Goal: Task Accomplishment & Management: Complete application form

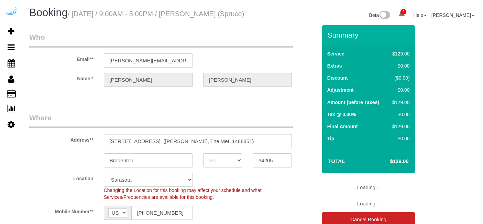
select select "FL"
select select "number:9"
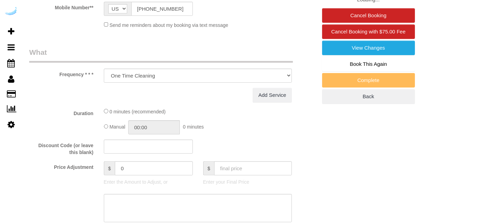
select select "282"
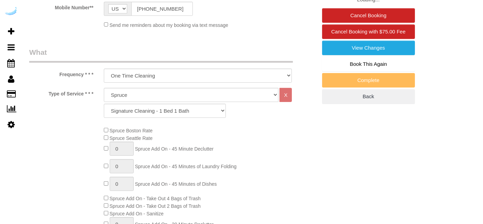
select select "object:804"
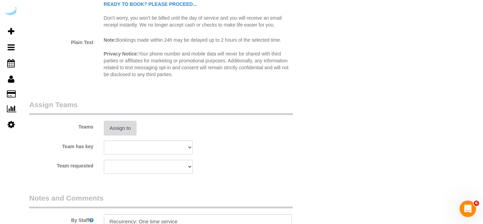
click at [119, 135] on button "Assign to" at bounding box center [120, 128] width 33 height 14
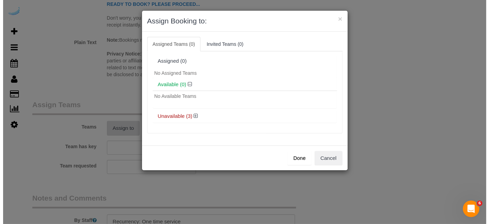
scroll to position [924, 0]
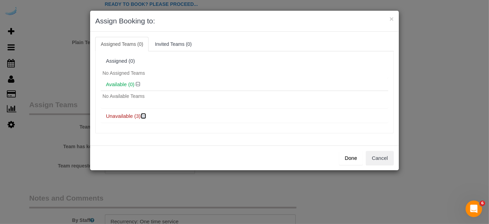
click at [145, 113] on icon at bounding box center [144, 115] width 4 height 5
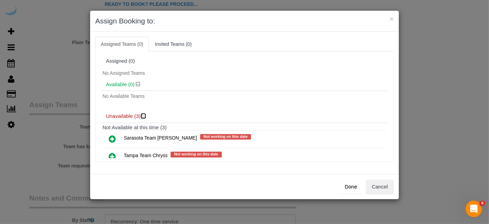
scroll to position [36, 0]
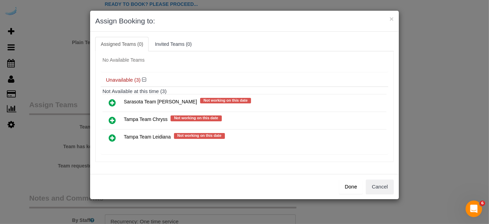
click at [113, 100] on icon at bounding box center [112, 102] width 7 height 8
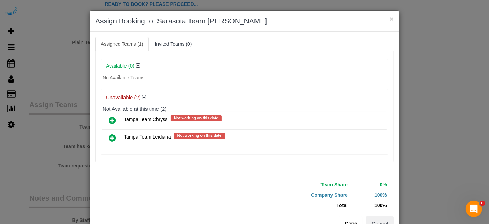
click at [343, 222] on button "Done" at bounding box center [351, 223] width 24 height 14
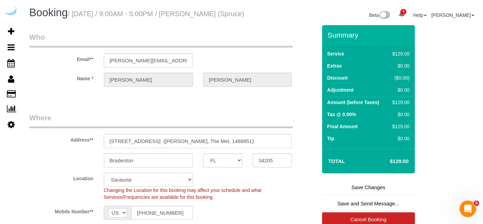
scroll to position [35, 0]
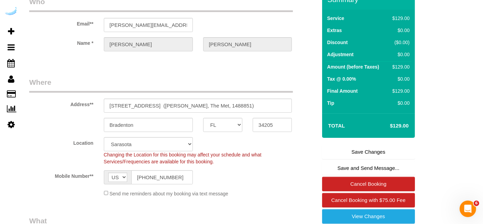
click at [373, 157] on link "Save Changes" at bounding box center [368, 151] width 93 height 14
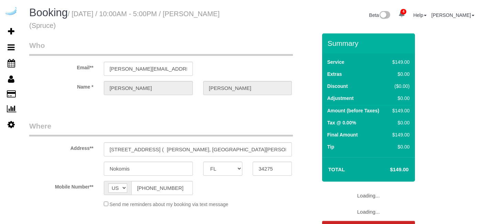
select select "FL"
select select "object:637"
select select "282"
select select "number:9"
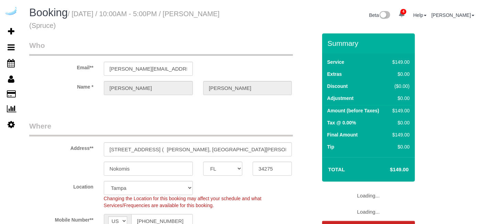
select select "object:829"
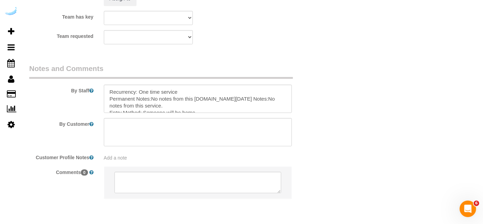
scroll to position [970, 0]
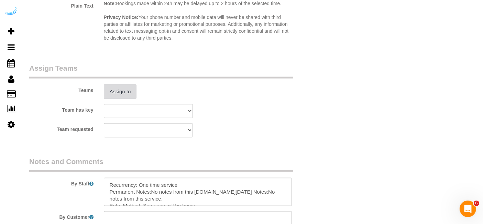
click at [124, 89] on button "Assign to" at bounding box center [120, 91] width 33 height 14
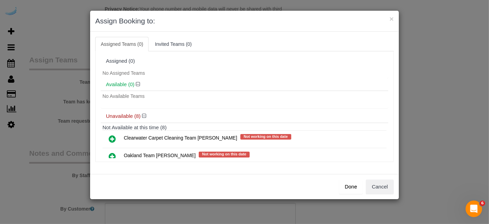
scroll to position [120, 0]
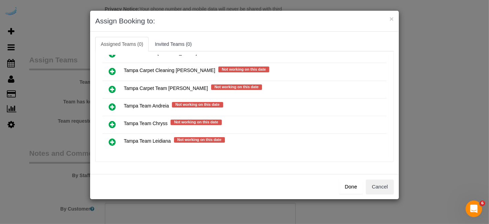
click at [111, 138] on icon at bounding box center [112, 142] width 7 height 8
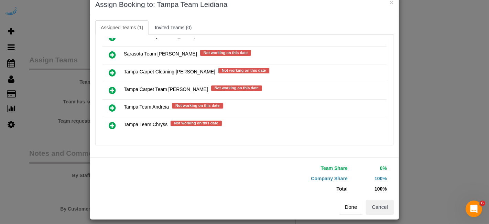
scroll to position [21, 0]
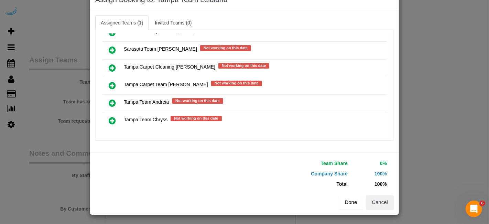
click at [347, 203] on button "Done" at bounding box center [351, 202] width 24 height 14
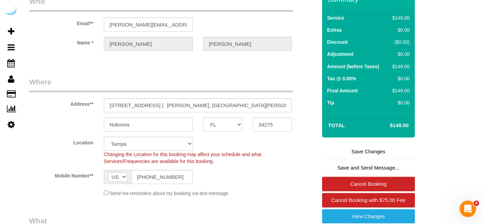
scroll to position [45, 0]
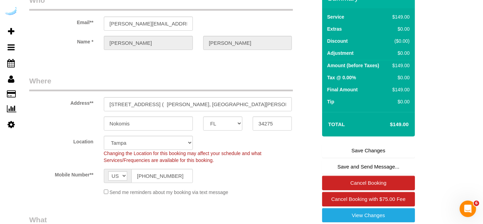
click at [362, 149] on link "Save Changes" at bounding box center [368, 150] width 93 height 14
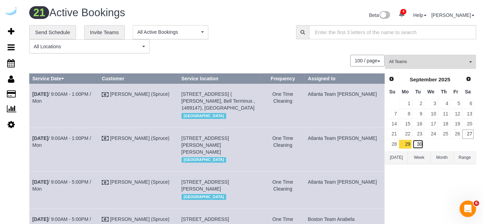
click at [419, 146] on link "30" at bounding box center [418, 143] width 11 height 9
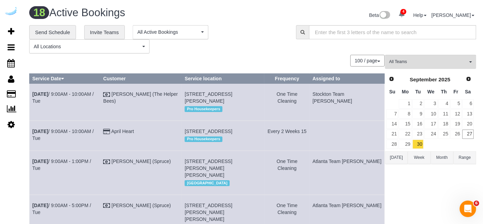
scroll to position [498, 0]
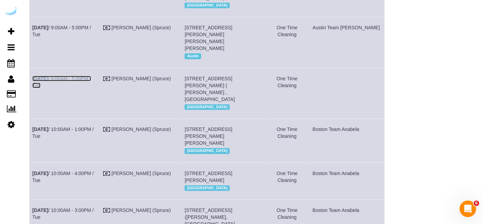
click at [91, 88] on link "Sep 30th / 9:00AM - 5:00PM / Tue" at bounding box center [61, 82] width 59 height 12
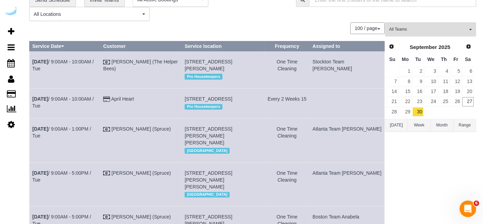
scroll to position [0, 0]
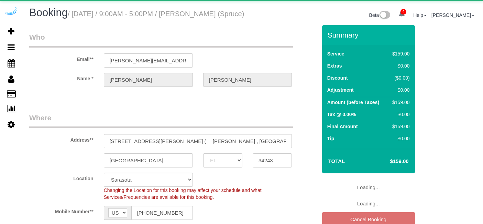
select select "FL"
select select "282"
select select "number:9"
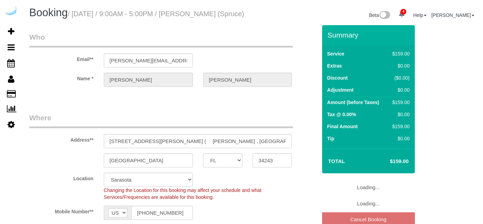
select select "object:800"
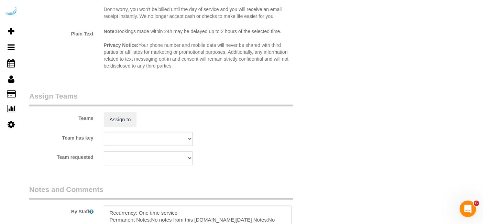
scroll to position [942, 0]
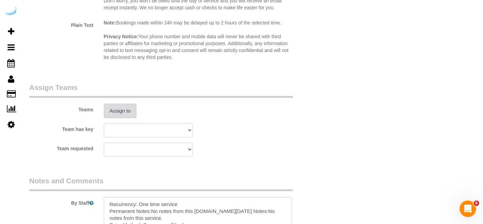
click at [130, 112] on button "Assign to" at bounding box center [120, 111] width 33 height 14
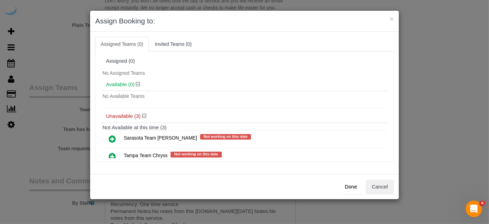
scroll to position [36, 0]
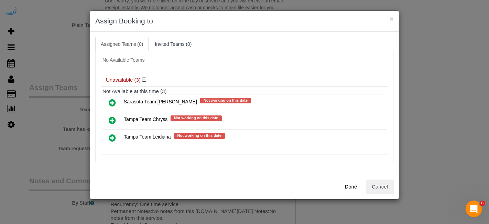
click at [113, 133] on icon at bounding box center [112, 137] width 7 height 8
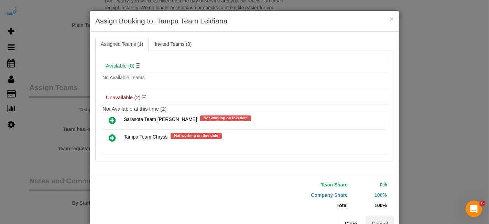
scroll to position [21, 0]
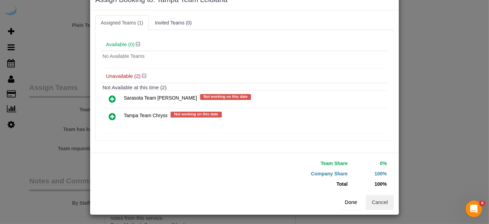
click at [349, 203] on button "Done" at bounding box center [351, 202] width 24 height 14
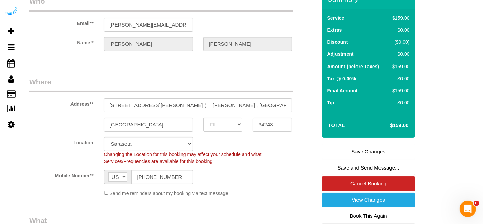
scroll to position [0, 0]
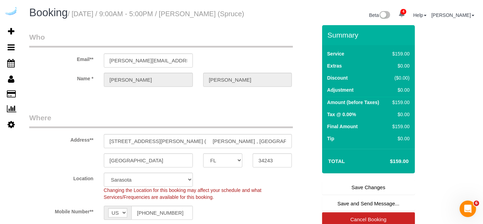
click at [373, 191] on link "Save Changes" at bounding box center [368, 187] width 93 height 14
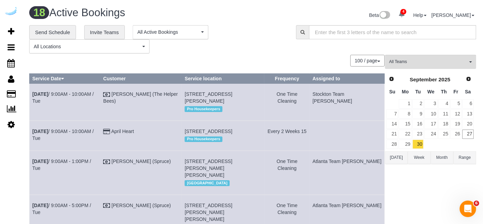
click at [471, 83] on div "Prev Next September 2025" at bounding box center [430, 80] width 88 height 12
click at [468, 79] on span "Next" at bounding box center [469, 79] width 6 height 6
click at [431, 105] on link "1" at bounding box center [430, 103] width 13 height 9
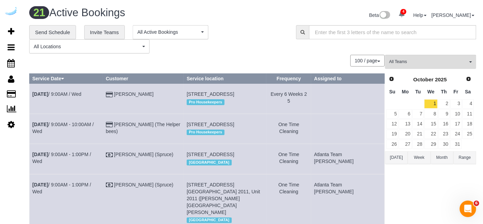
scroll to position [521, 0]
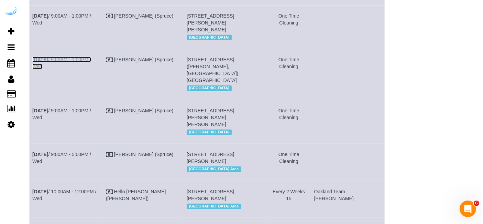
click at [81, 69] on link "[DATE] 9:00AM - 1:00PM / Wed" at bounding box center [61, 63] width 59 height 12
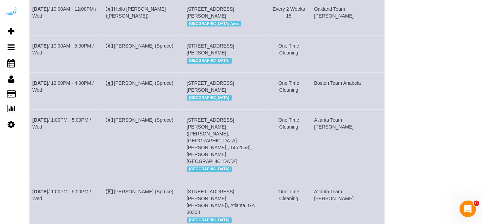
click at [96, 72] on td "Oct 1st / 10:00AM - 5:00PM / Wed" at bounding box center [67, 53] width 74 height 37
click at [92, 55] on link "Oct 1st / 10:00AM - 5:00PM / Wed" at bounding box center [63, 49] width 62 height 12
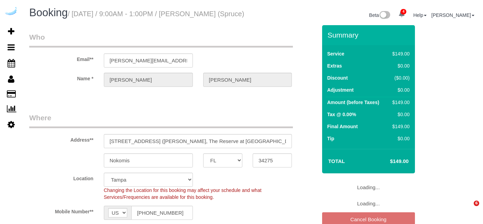
select select "FL"
select select "282"
select select "number:9"
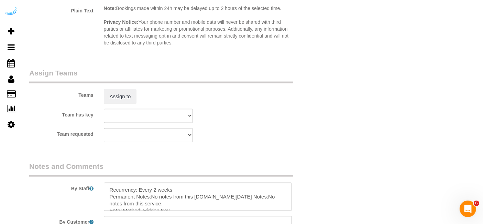
scroll to position [965, 0]
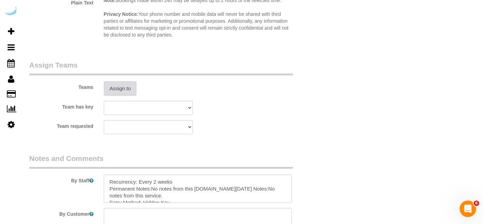
click at [131, 95] on button "Assign to" at bounding box center [120, 88] width 33 height 14
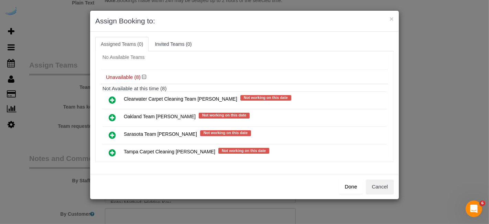
scroll to position [34, 0]
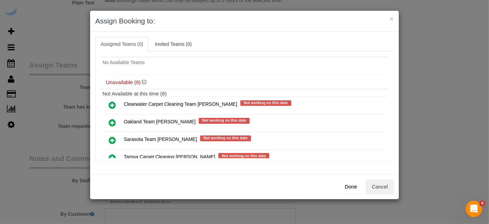
click at [112, 138] on icon at bounding box center [112, 140] width 7 height 8
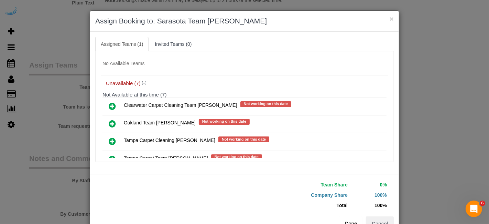
scroll to position [21, 0]
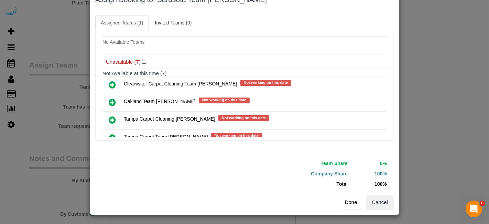
click at [349, 203] on button "Done" at bounding box center [351, 202] width 24 height 14
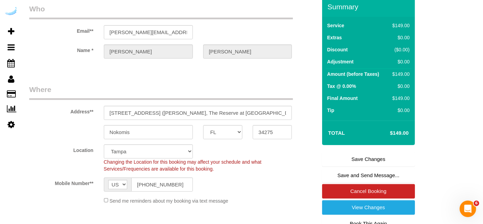
scroll to position [31, 0]
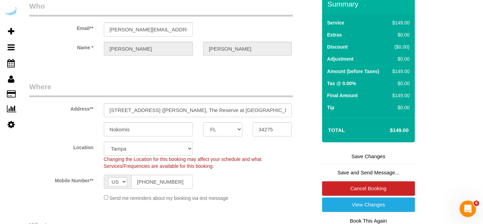
click at [358, 163] on link "Save Changes" at bounding box center [368, 156] width 93 height 14
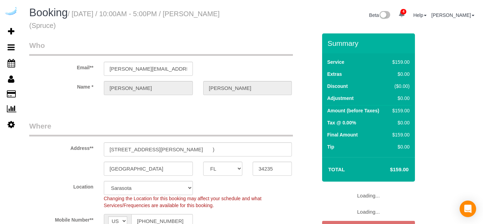
select select "FL"
select select "282"
select select "number:9"
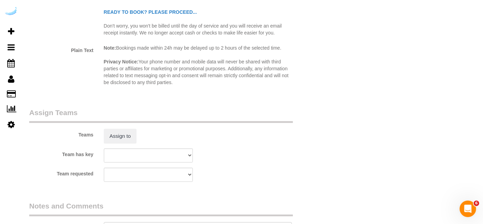
scroll to position [1020, 0]
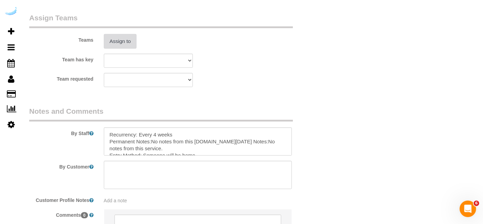
click at [117, 38] on button "Assign to" at bounding box center [120, 41] width 33 height 14
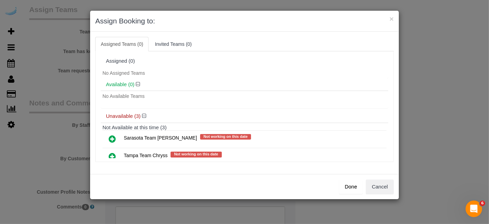
scroll to position [36, 0]
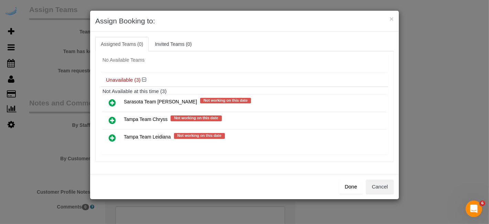
click at [110, 99] on icon at bounding box center [112, 102] width 7 height 8
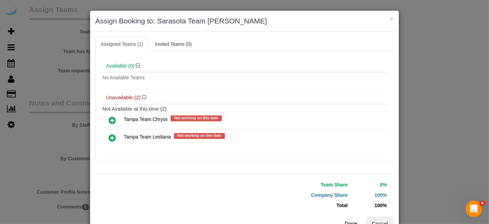
scroll to position [21, 0]
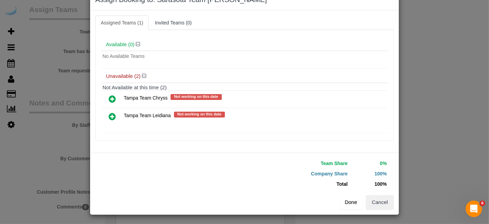
click at [346, 200] on button "Done" at bounding box center [351, 202] width 24 height 14
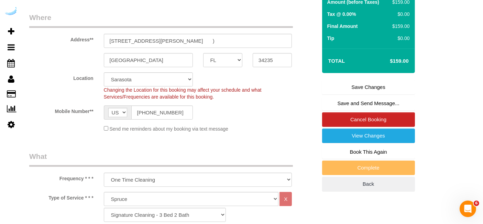
scroll to position [99, 0]
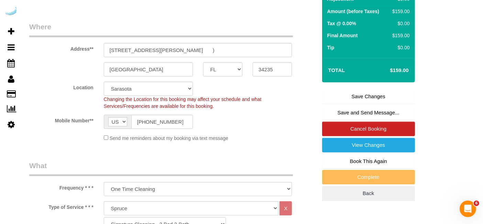
click at [364, 92] on link "Save Changes" at bounding box center [368, 96] width 93 height 14
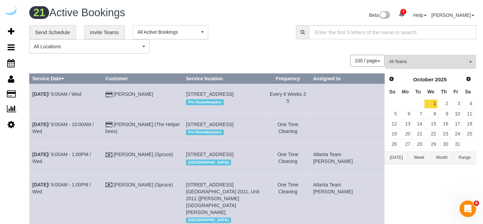
scroll to position [571, 0]
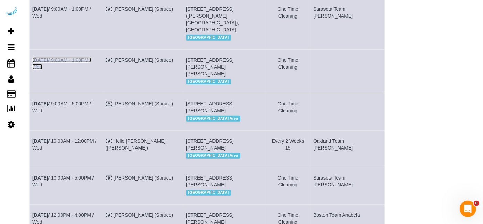
click at [75, 69] on link "Oct 1st / 9:00AM - 1:00PM / Wed" at bounding box center [61, 63] width 59 height 12
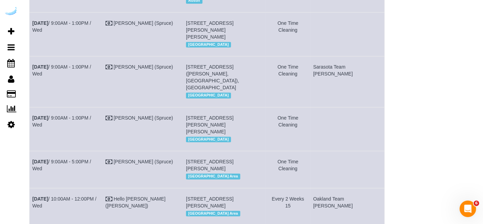
scroll to position [512, 0]
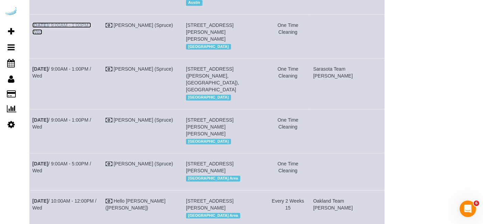
click at [56, 35] on link "Oct 1st / 9:00AM - 1:00PM / Wed" at bounding box center [61, 28] width 59 height 12
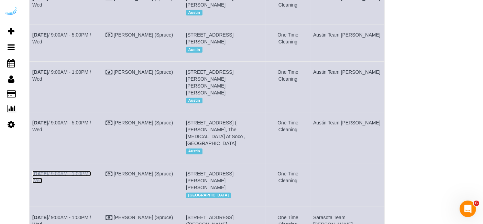
scroll to position [363, 0]
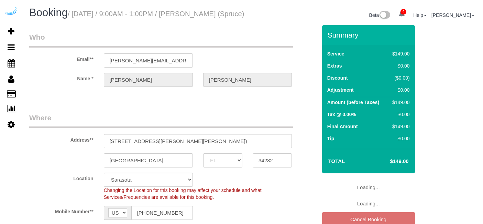
select select "FL"
select select "282"
select select "number:9"
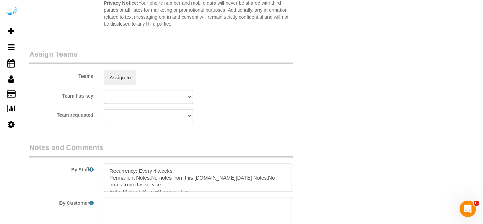
scroll to position [965, 0]
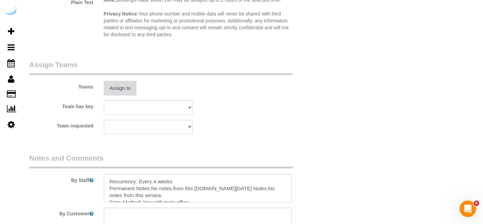
click at [128, 95] on button "Assign to" at bounding box center [120, 88] width 33 height 14
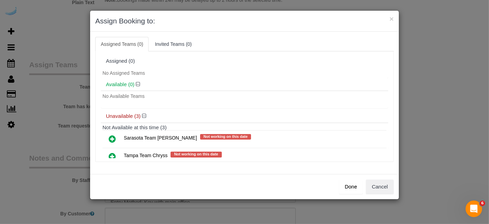
scroll to position [36, 0]
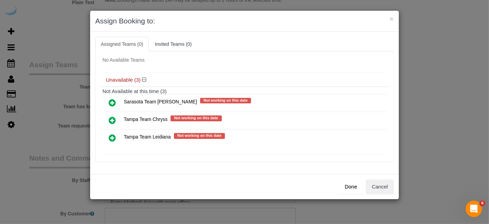
click at [110, 134] on icon at bounding box center [112, 137] width 7 height 8
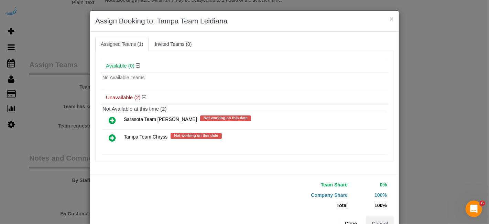
scroll to position [21, 0]
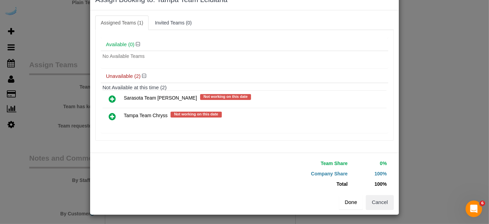
click at [349, 207] on button "Done" at bounding box center [351, 202] width 24 height 14
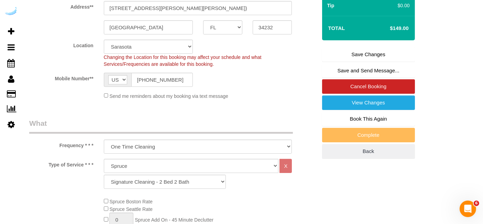
scroll to position [100, 0]
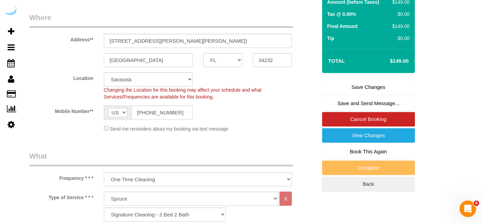
click at [368, 94] on link "Save Changes" at bounding box center [368, 87] width 93 height 14
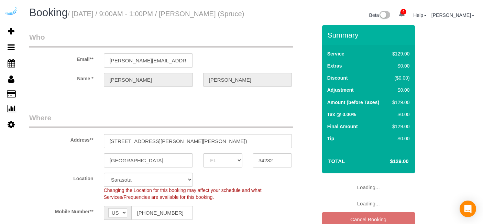
select select "FL"
select select "282"
select select "number:9"
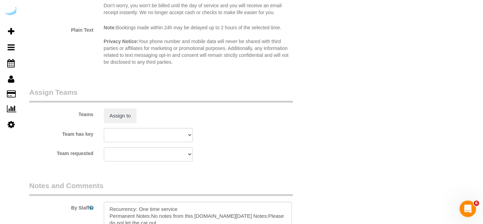
scroll to position [976, 0]
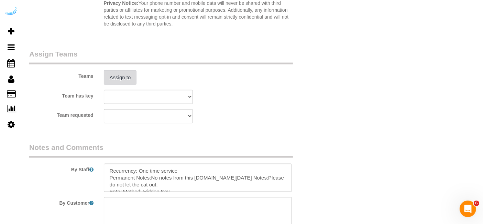
click at [114, 84] on button "Assign to" at bounding box center [120, 77] width 33 height 14
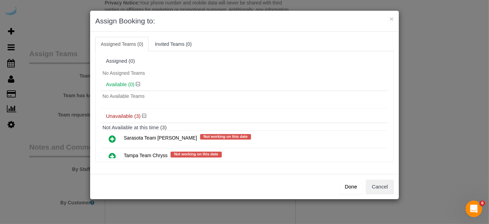
scroll to position [36, 0]
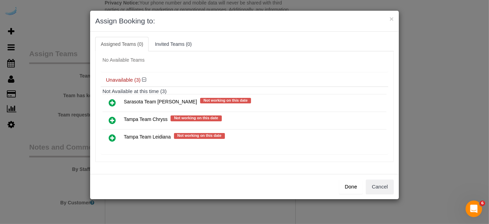
click at [112, 136] on icon at bounding box center [112, 137] width 7 height 8
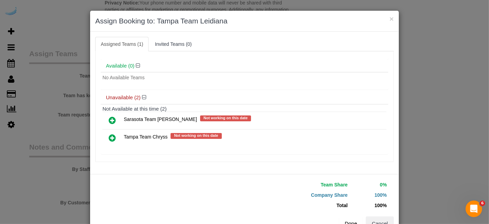
scroll to position [21, 0]
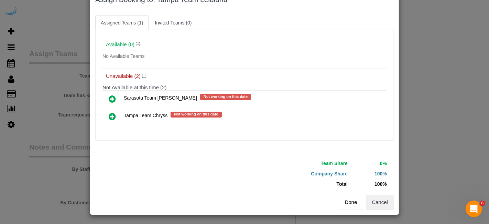
click at [347, 201] on button "Done" at bounding box center [351, 202] width 24 height 14
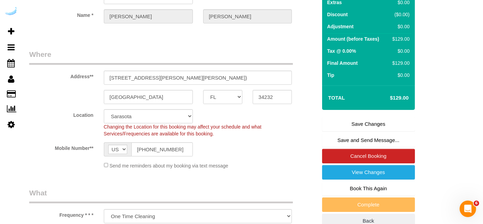
scroll to position [64, 0]
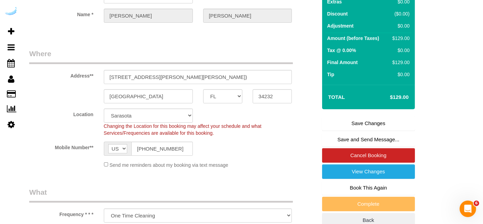
click at [362, 130] on link "Save Changes" at bounding box center [368, 123] width 93 height 14
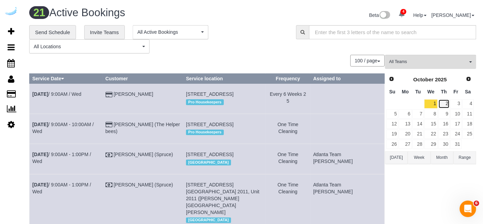
click at [447, 102] on link "2" at bounding box center [443, 103] width 11 height 9
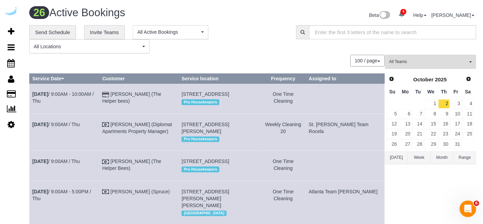
scroll to position [616, 0]
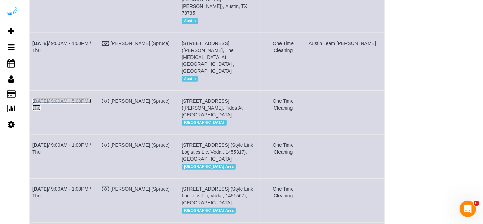
click at [90, 98] on link "Oct 2nd / 9:00AM - 5:00PM / Thu" at bounding box center [61, 104] width 59 height 12
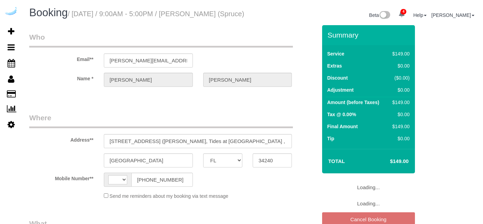
select select "FL"
select select "string:[GEOGRAPHIC_DATA]"
select select "object:695"
select select "282"
select select "number:9"
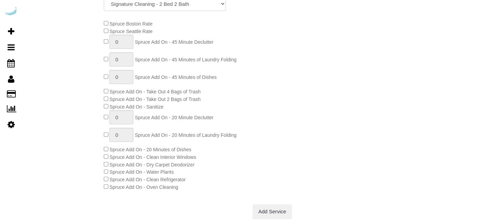
select select "object:800"
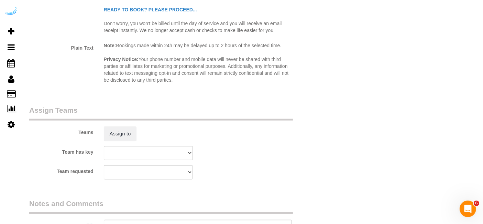
scroll to position [920, 0]
click at [114, 139] on button "Assign to" at bounding box center [120, 133] width 33 height 14
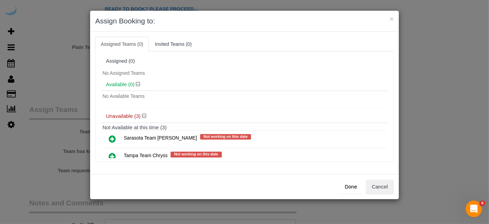
scroll to position [36, 0]
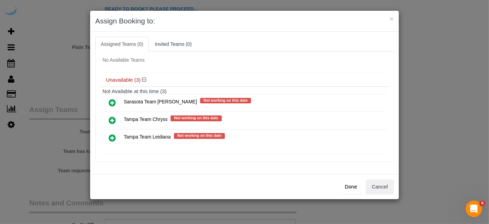
click at [110, 103] on icon at bounding box center [112, 102] width 7 height 8
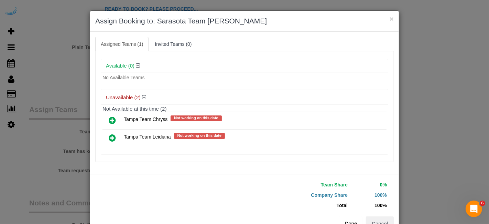
scroll to position [21, 0]
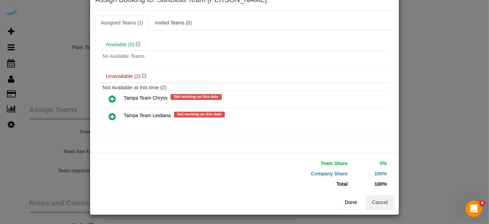
click at [348, 197] on button "Done" at bounding box center [351, 202] width 24 height 14
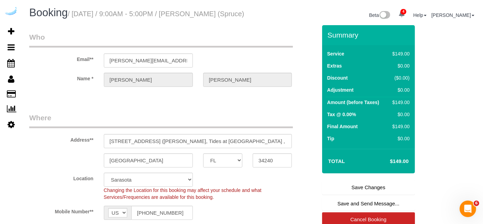
scroll to position [48, 0]
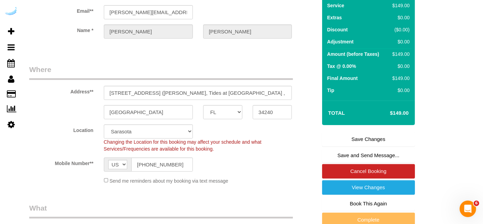
click at [355, 145] on link "Save Changes" at bounding box center [368, 139] width 93 height 14
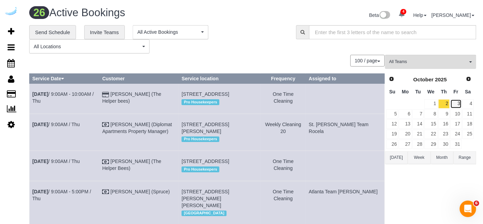
click at [457, 99] on link "3" at bounding box center [455, 103] width 11 height 9
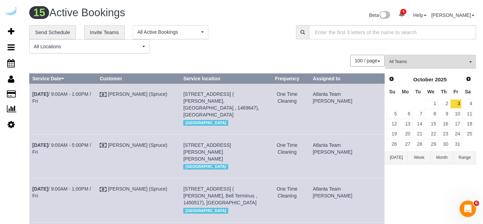
scroll to position [552, 0]
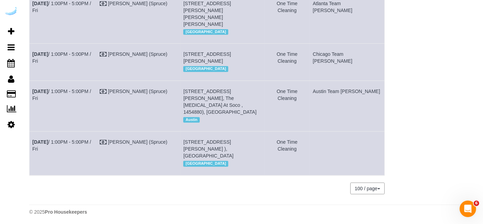
click at [95, 144] on td "[DATE] 1:00PM - 5:00PM / Fri" at bounding box center [63, 153] width 67 height 44
click at [91, 139] on link "Oct 3rd / 1:00PM - 5:00PM / Fri" at bounding box center [61, 145] width 59 height 12
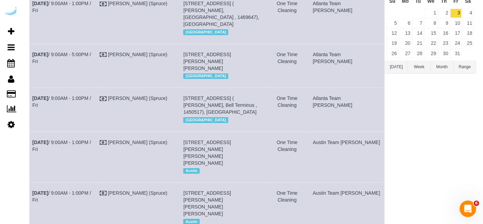
scroll to position [0, 0]
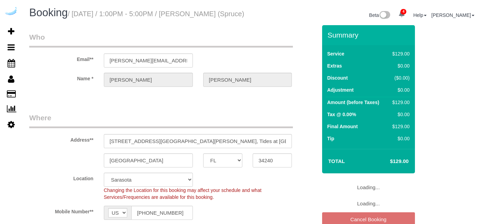
select select "FL"
select select "282"
select select "number:9"
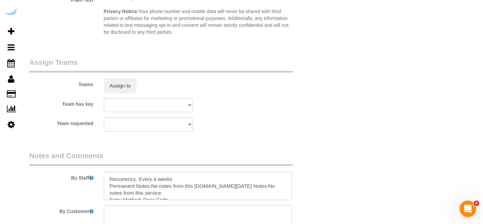
scroll to position [967, 0]
click at [117, 94] on button "Assign to" at bounding box center [120, 86] width 33 height 14
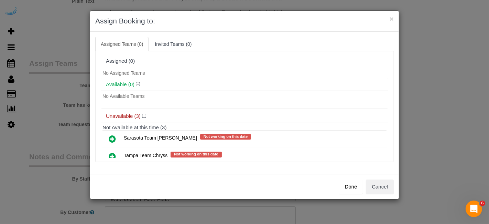
scroll to position [36, 0]
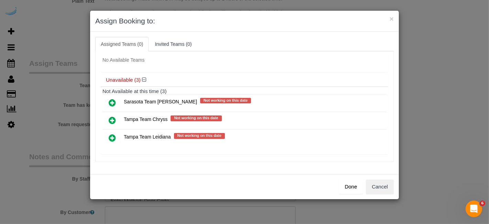
click at [110, 135] on icon at bounding box center [112, 137] width 7 height 8
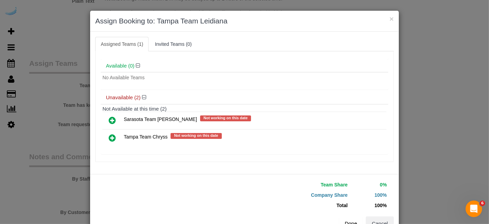
scroll to position [21, 0]
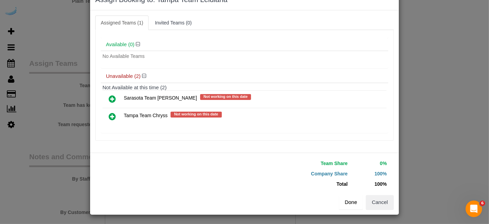
click at [346, 204] on button "Done" at bounding box center [351, 202] width 24 height 14
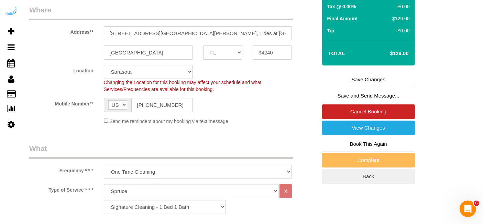
scroll to position [101, 0]
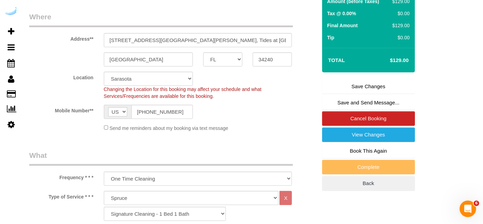
click at [374, 90] on link "Save Changes" at bounding box center [368, 86] width 93 height 14
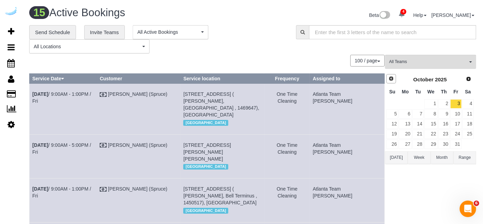
click at [391, 81] on link "Prev" at bounding box center [391, 79] width 10 height 10
click at [410, 143] on link "29" at bounding box center [405, 143] width 13 height 9
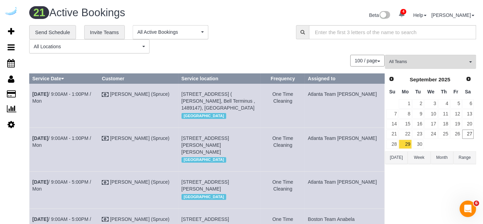
scroll to position [606, 0]
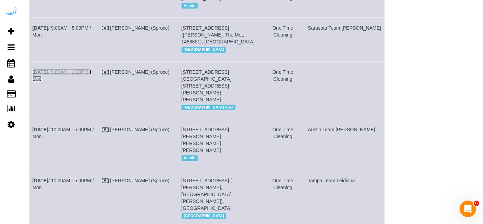
click at [55, 81] on link "Sep 29th / 9:00AM - 1:00PM / Mon" at bounding box center [61, 75] width 59 height 12
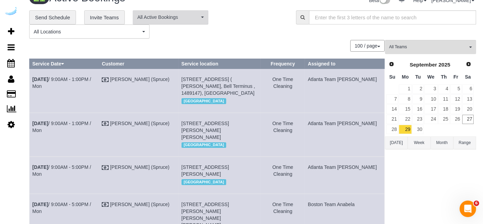
scroll to position [14, 0]
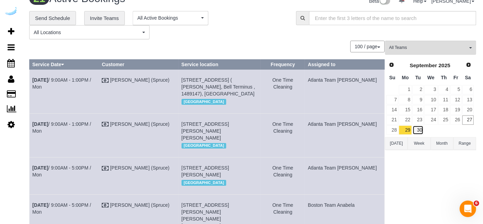
click at [420, 128] on link "30" at bounding box center [418, 129] width 11 height 9
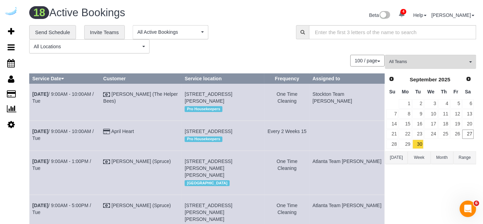
scroll to position [0, 0]
click at [466, 77] on link "Next" at bounding box center [469, 79] width 10 height 10
click at [437, 99] on link "1" at bounding box center [430, 103] width 13 height 9
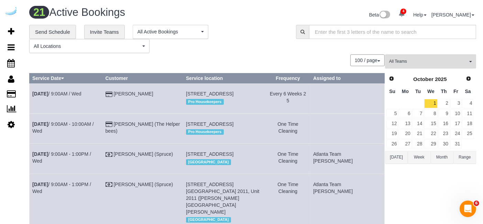
scroll to position [622, 0]
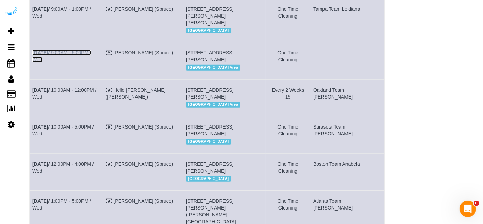
click at [91, 62] on link "Oct 1st / 9:00AM - 5:00PM / Wed" at bounding box center [61, 56] width 59 height 12
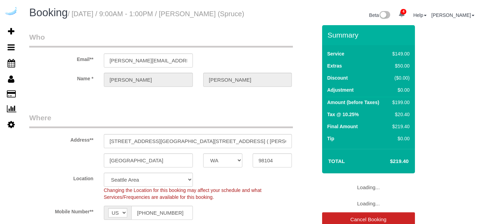
select select "WA"
select select "number:9"
select select "object:727"
select select "282"
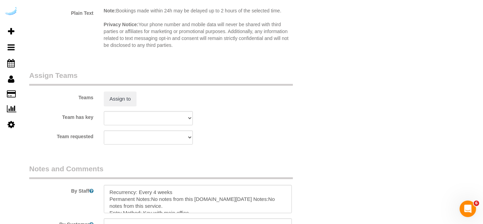
scroll to position [955, 0]
click at [105, 105] on button "Assign to" at bounding box center [120, 98] width 33 height 14
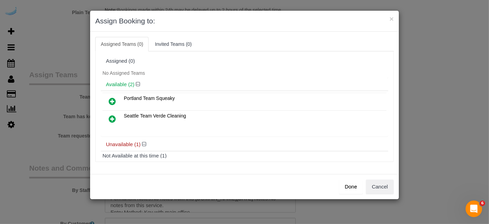
scroll to position [29, 0]
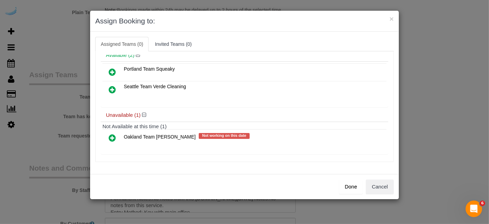
click at [110, 85] on icon at bounding box center [112, 89] width 7 height 8
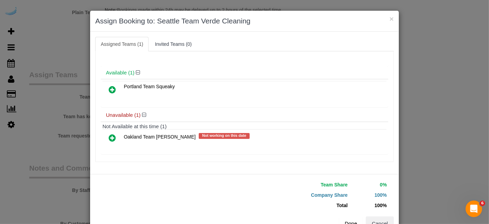
scroll to position [21, 0]
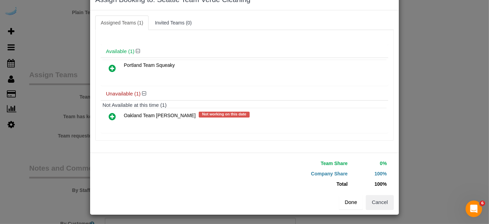
click at [349, 202] on button "Done" at bounding box center [351, 202] width 24 height 14
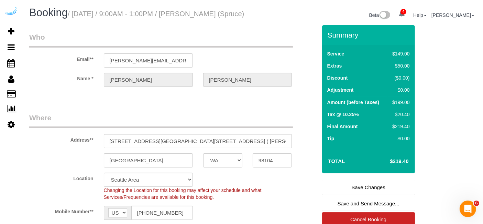
scroll to position [22, 0]
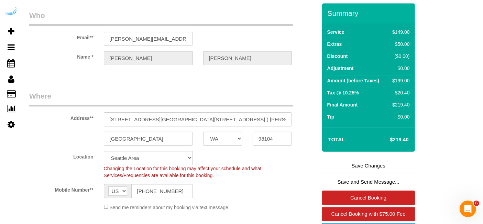
click at [362, 173] on link "Save Changes" at bounding box center [368, 165] width 93 height 14
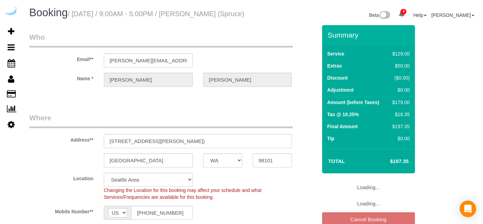
select select "WA"
select select "282"
select select "number:9"
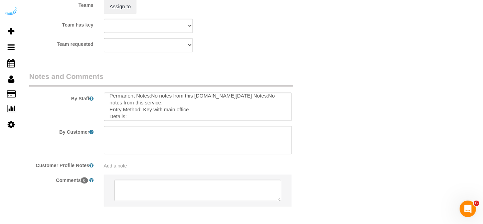
scroll to position [12, 0]
click at [116, 13] on button "Assign to" at bounding box center [120, 6] width 33 height 14
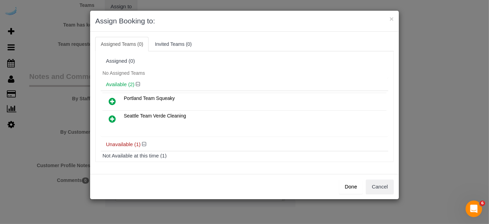
scroll to position [29, 0]
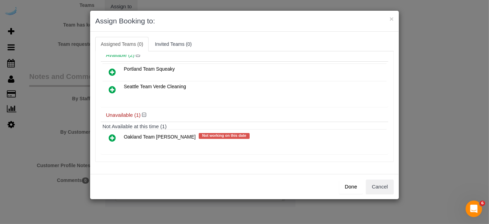
click at [111, 85] on icon at bounding box center [112, 89] width 7 height 8
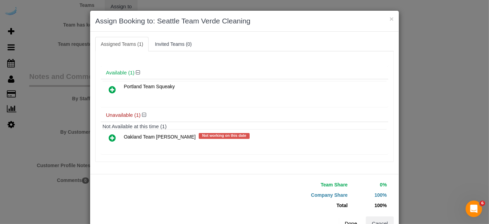
scroll to position [21, 0]
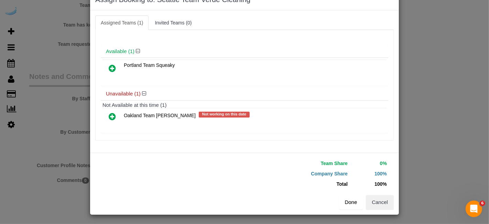
click at [348, 203] on button "Done" at bounding box center [351, 202] width 24 height 14
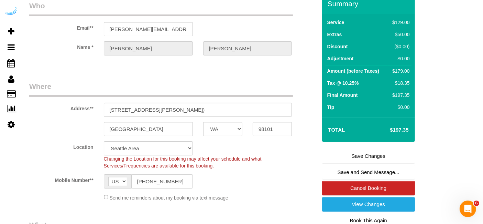
scroll to position [30, 0]
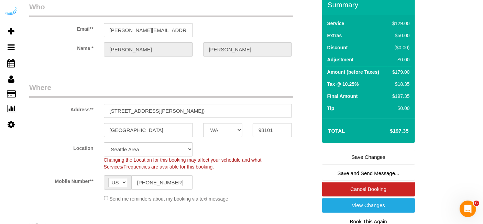
click at [365, 164] on link "Save Changes" at bounding box center [368, 157] width 93 height 14
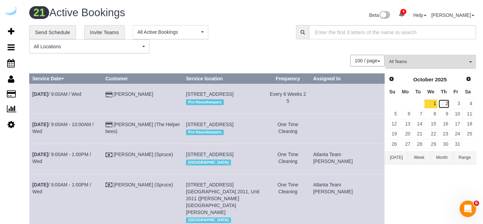
click at [447, 102] on link "2" at bounding box center [443, 103] width 11 height 9
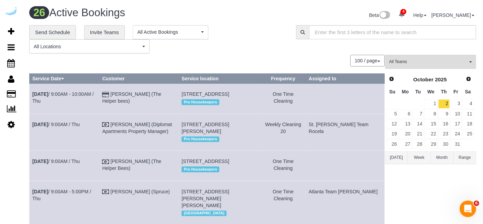
scroll to position [740, 0]
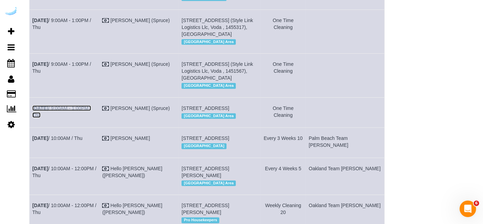
click at [91, 105] on link "Oct 2nd / 9:00AM - 1:00PM / Thu" at bounding box center [61, 111] width 59 height 12
click at [63, 61] on link "Oct 2nd / 9:00AM - 1:00PM / Thu" at bounding box center [61, 67] width 59 height 12
click at [76, 19] on link "Oct 2nd / 9:00AM - 1:00PM / Thu" at bounding box center [61, 24] width 59 height 12
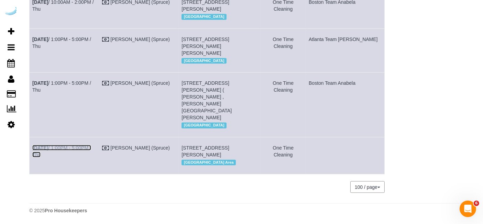
click at [91, 145] on link "Oct 2nd / 1:00PM - 5:00PM / Thu" at bounding box center [61, 151] width 59 height 12
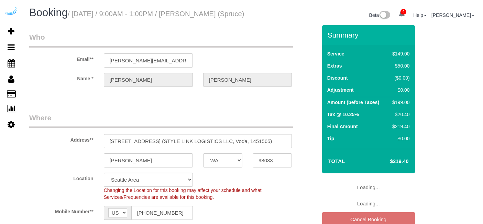
select select "WA"
select select "282"
select select "number:9"
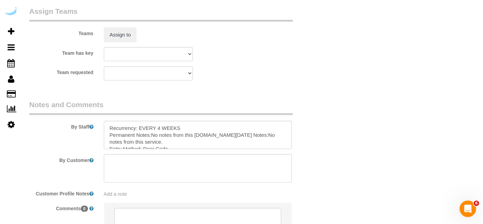
scroll to position [1019, 0]
click at [124, 41] on button "Assign to" at bounding box center [120, 34] width 33 height 14
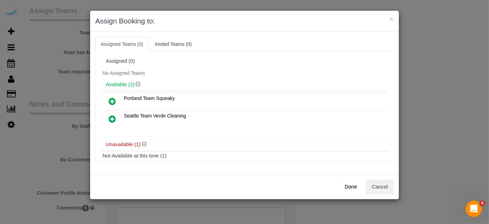
scroll to position [29, 0]
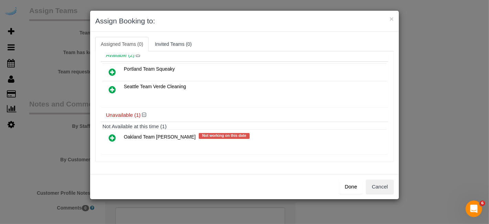
click at [111, 135] on icon at bounding box center [112, 137] width 7 height 8
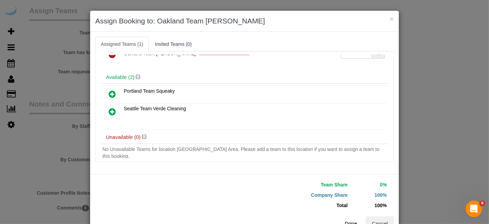
scroll to position [21, 0]
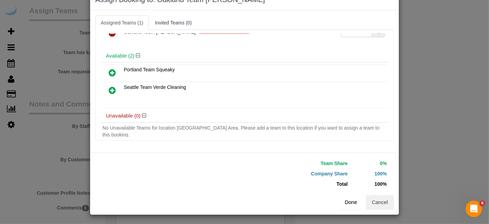
click at [347, 201] on button "Done" at bounding box center [351, 202] width 24 height 14
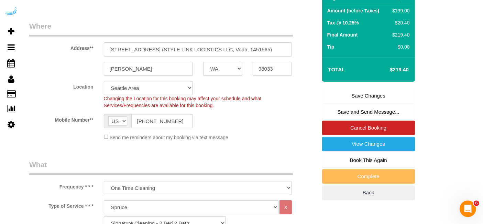
scroll to position [91, 0]
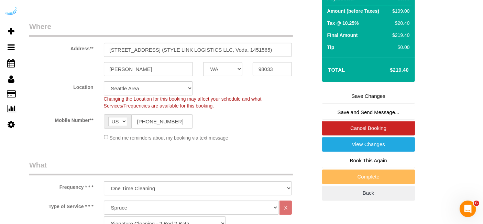
click at [350, 100] on link "Save Changes" at bounding box center [368, 96] width 93 height 14
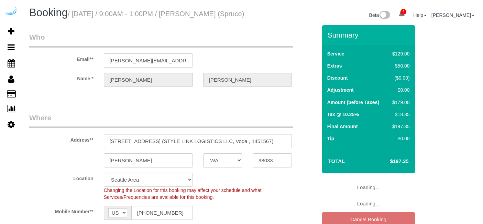
select select "WA"
select select "282"
select select "number:9"
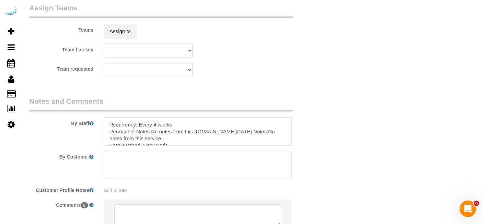
scroll to position [1022, 0]
click at [121, 38] on button "Assign to" at bounding box center [120, 30] width 33 height 14
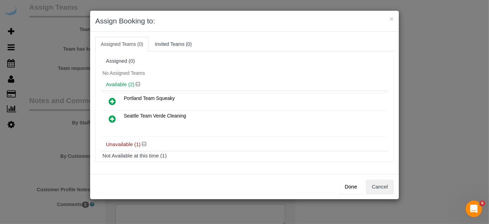
scroll to position [29, 0]
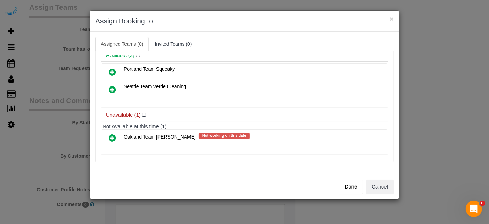
click at [111, 135] on icon at bounding box center [112, 137] width 7 height 8
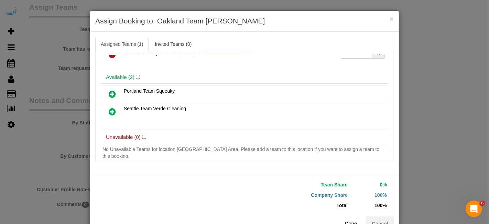
scroll to position [21, 0]
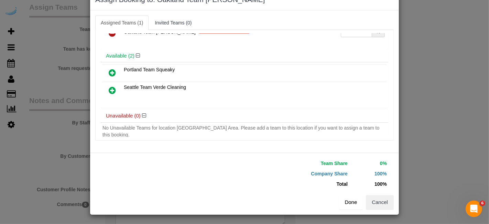
click at [344, 201] on button "Done" at bounding box center [351, 202] width 24 height 14
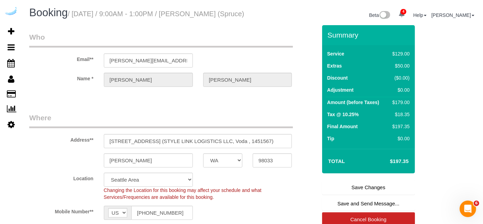
scroll to position [14, 0]
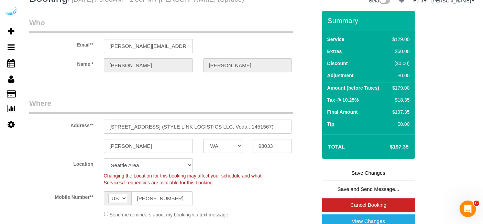
click at [353, 176] on link "Save Changes" at bounding box center [368, 172] width 93 height 14
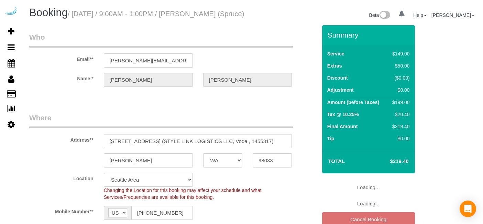
select select "WA"
select select "number:9"
select select "282"
select select "object:800"
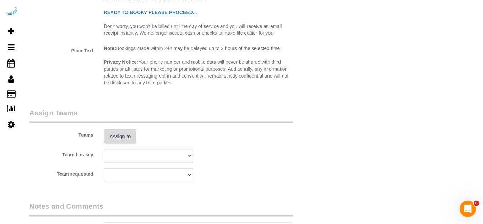
click at [131, 140] on button "Assign to" at bounding box center [120, 136] width 33 height 14
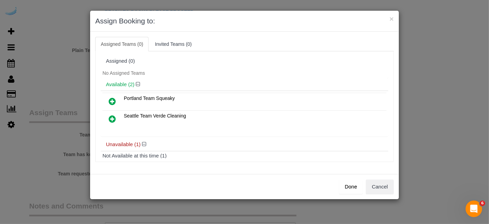
scroll to position [29, 0]
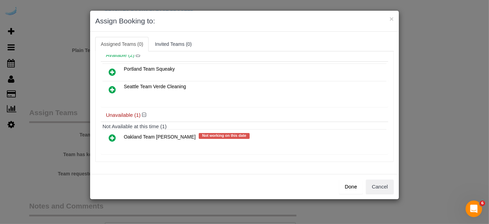
click at [111, 135] on icon at bounding box center [112, 137] width 7 height 8
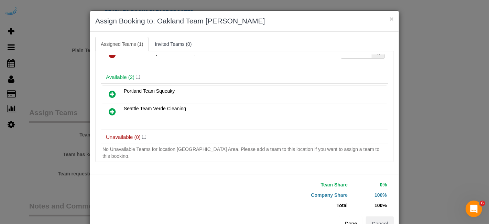
scroll to position [21, 0]
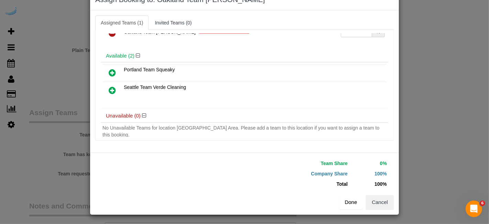
click at [345, 205] on button "Done" at bounding box center [351, 202] width 24 height 14
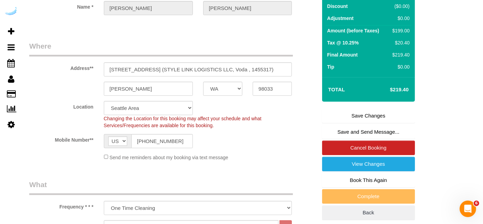
scroll to position [0, 0]
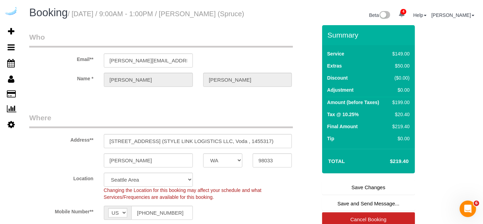
click at [369, 194] on link "Save Changes" at bounding box center [368, 187] width 93 height 14
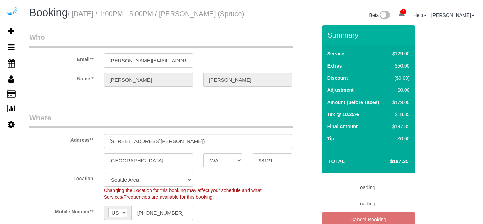
select select "WA"
select select "282"
select select "number:9"
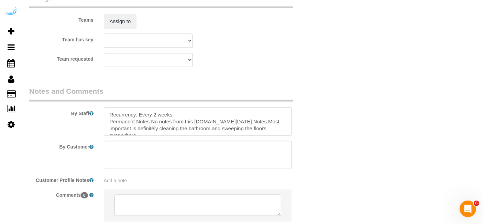
scroll to position [988, 0]
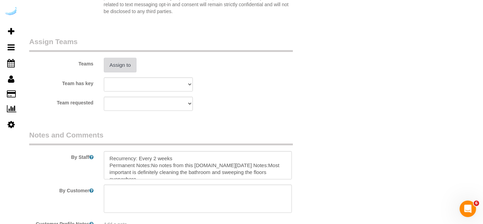
click at [125, 68] on button "Assign to" at bounding box center [120, 65] width 33 height 14
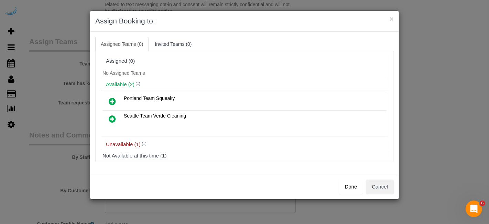
scroll to position [29, 0]
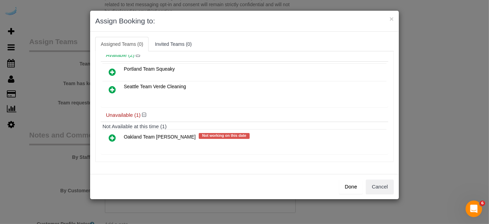
click at [112, 136] on icon at bounding box center [112, 137] width 7 height 8
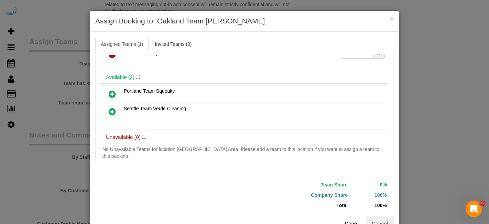
scroll to position [21, 0]
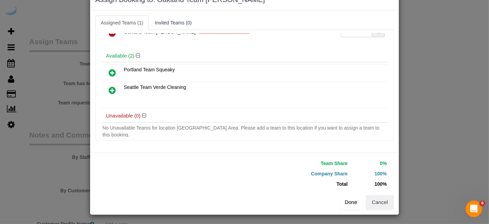
click at [348, 203] on button "Done" at bounding box center [351, 202] width 24 height 14
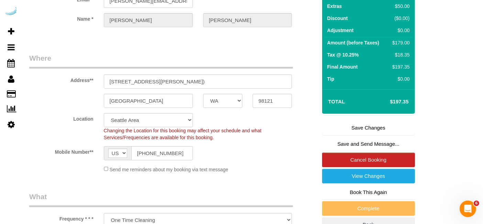
scroll to position [62, 0]
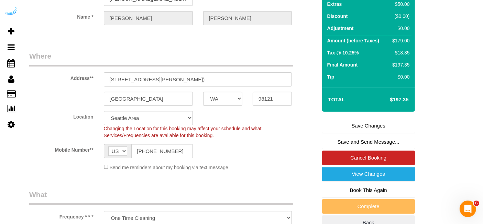
click at [373, 131] on link "Save Changes" at bounding box center [368, 125] width 93 height 14
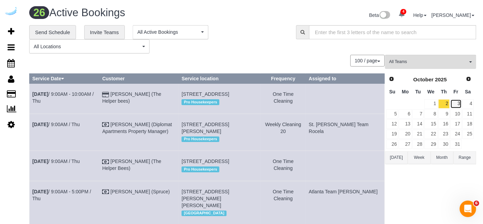
click at [459, 105] on link "3" at bounding box center [455, 103] width 11 height 9
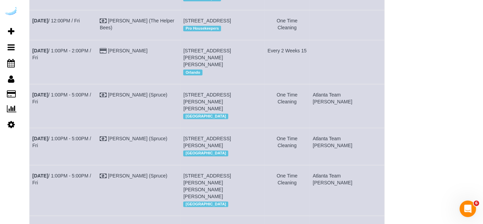
scroll to position [381, 0]
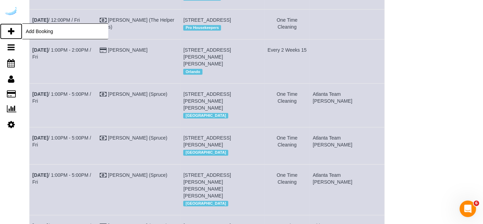
click at [14, 30] on icon at bounding box center [11, 31] width 7 height 8
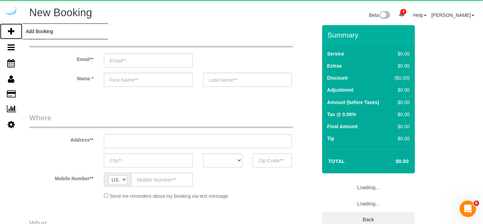
select select "number:9"
select select "object:2014"
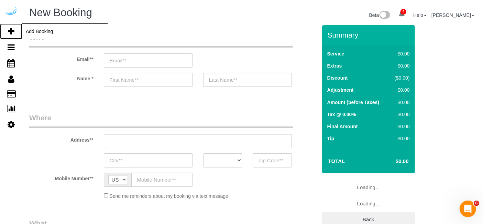
select select "4"
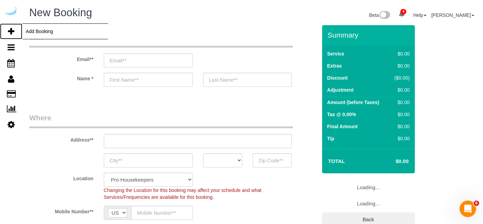
select select "object:2603"
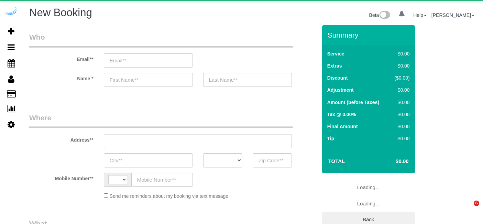
select select "number:9"
select select "string:[GEOGRAPHIC_DATA]"
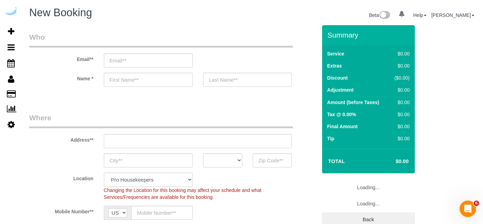
select select "object:1114"
select select "4"
select select "object:1250"
click at [303, 139] on div "Address**" at bounding box center [173, 129] width 298 height 35
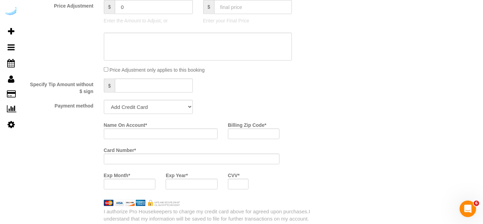
scroll to position [759, 0]
click at [143, 112] on select "Add Credit Card Cash Check Paypal" at bounding box center [148, 105] width 89 height 14
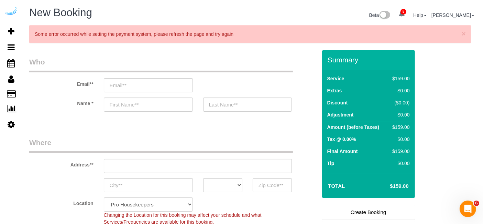
click at [235, 63] on legend "Who" at bounding box center [161, 64] width 264 height 15
